Goal: Task Accomplishment & Management: Manage account settings

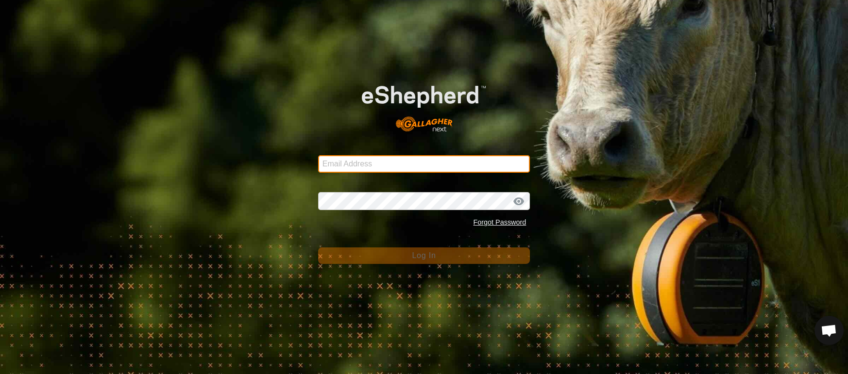
type input "deeremond@gmail.com"
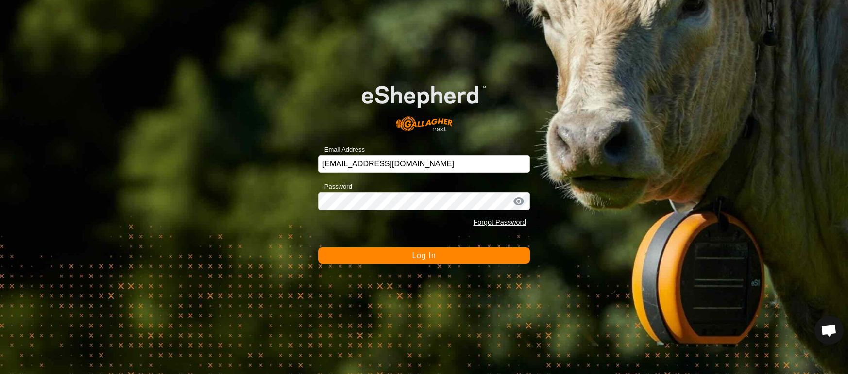
click at [432, 258] on span "Log In" at bounding box center [424, 256] width 24 height 8
click at [432, 258] on button "Log In" at bounding box center [424, 256] width 212 height 17
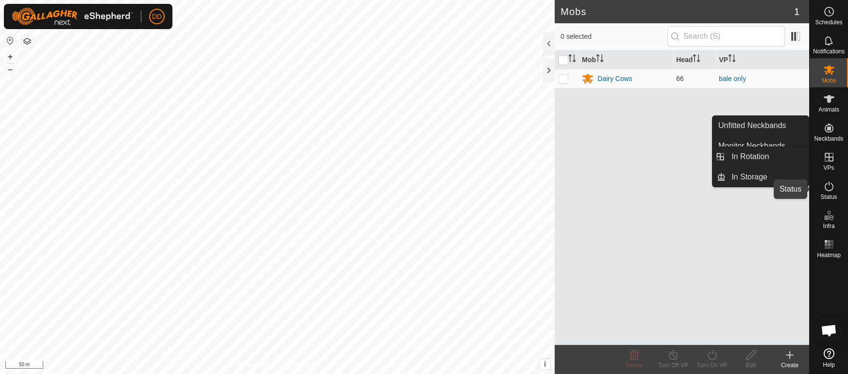
click at [833, 191] on icon at bounding box center [829, 187] width 12 height 12
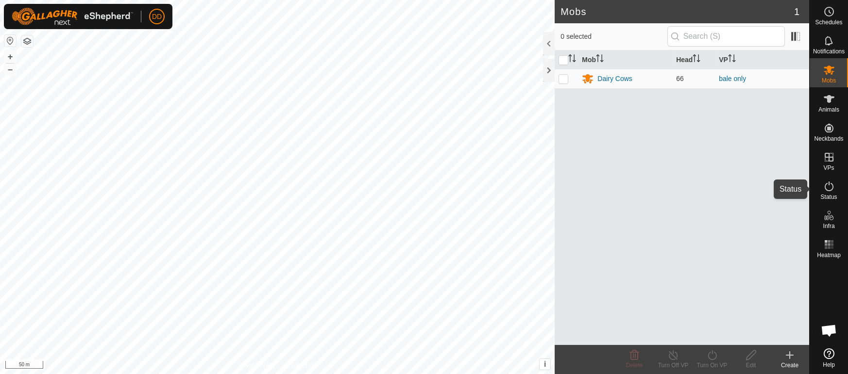
click at [833, 191] on icon at bounding box center [829, 187] width 12 height 12
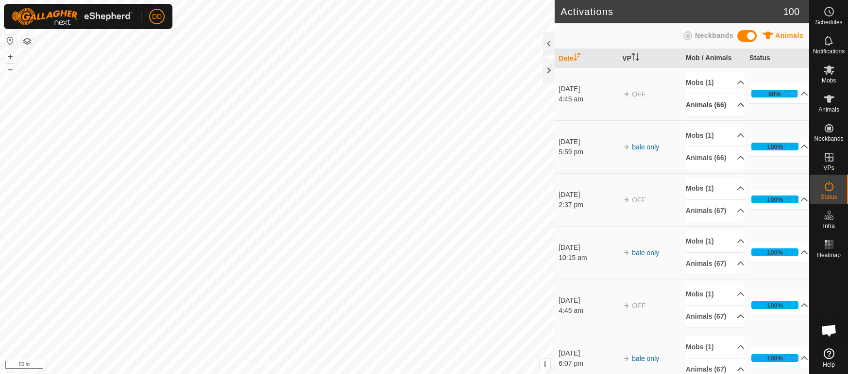
click at [720, 106] on p-accordion-header "Animals (66)" at bounding box center [715, 105] width 59 height 22
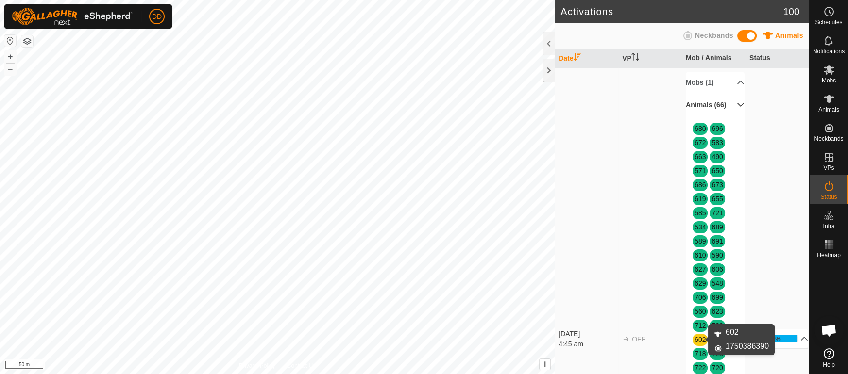
click at [699, 342] on link "602" at bounding box center [700, 340] width 11 height 8
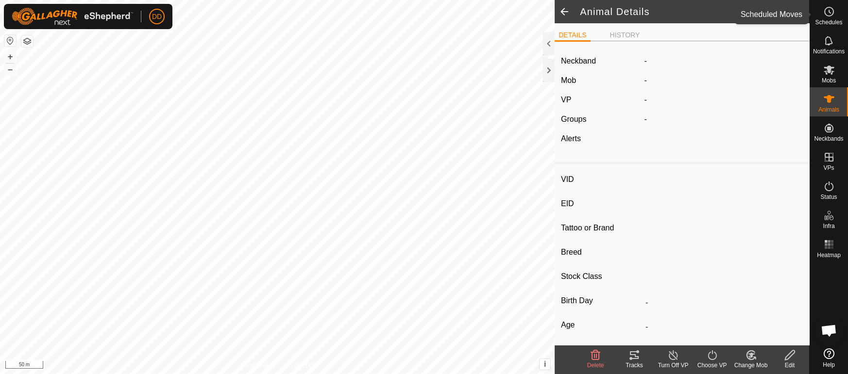
type input "602"
type input "-"
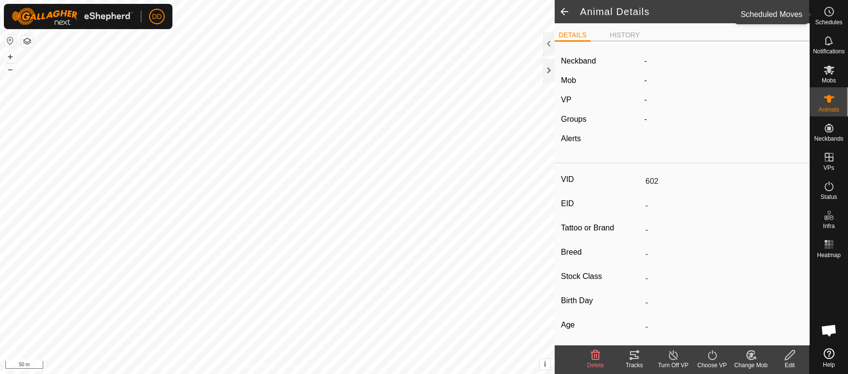
type input "0 kg"
type input "-"
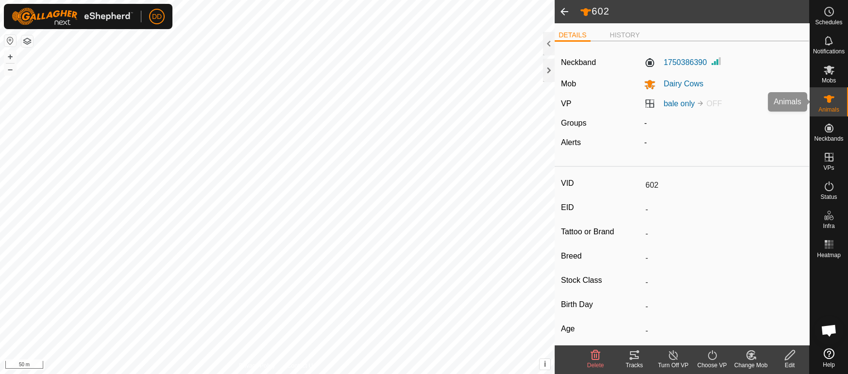
click at [827, 102] on icon at bounding box center [829, 99] width 12 height 12
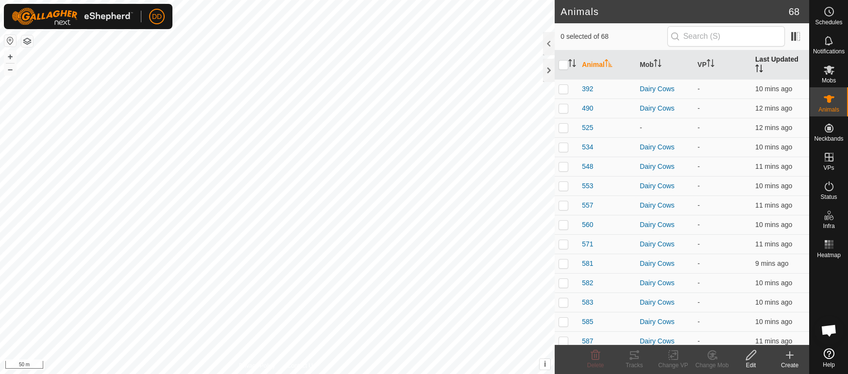
click at [770, 58] on th "Last Updated" at bounding box center [780, 65] width 58 height 29
